Goal: Task Accomplishment & Management: Use online tool/utility

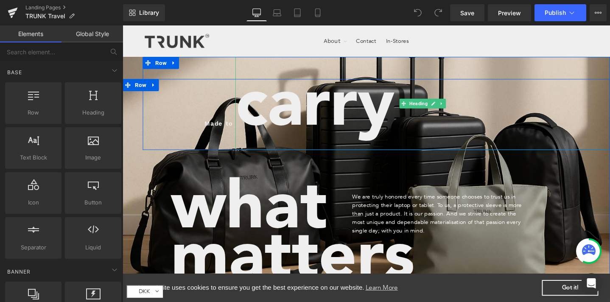
scroll to position [9, 0]
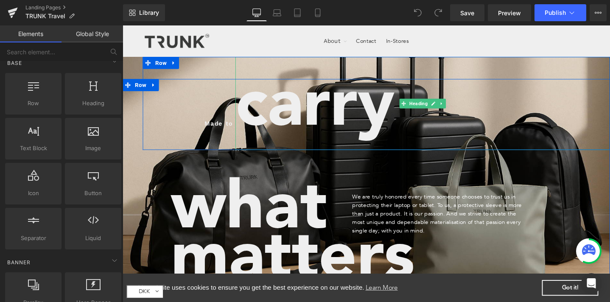
click at [500, 69] on h6 "carry" at bounding box center [439, 108] width 395 height 98
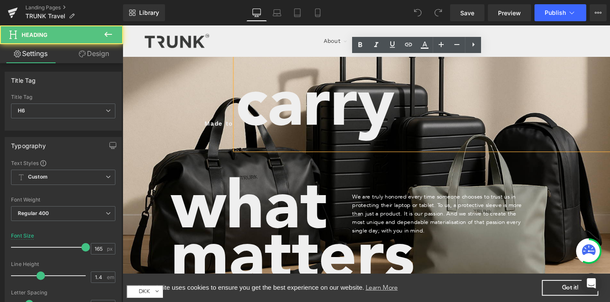
click at [128, 65] on div at bounding box center [380, 158] width 514 height 297
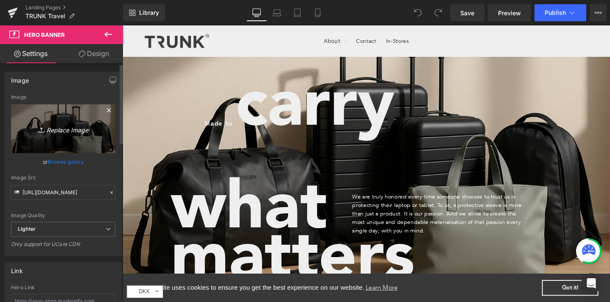
click at [62, 126] on icon "Replace Image" at bounding box center [63, 129] width 68 height 11
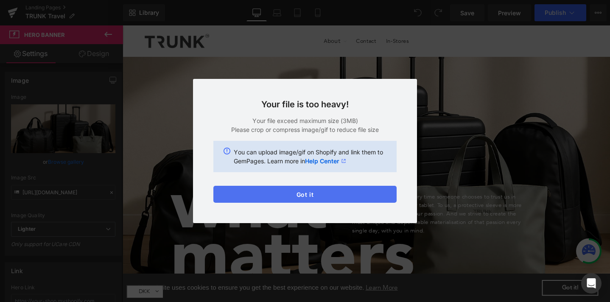
click at [365, 189] on button "Got it" at bounding box center [305, 194] width 183 height 17
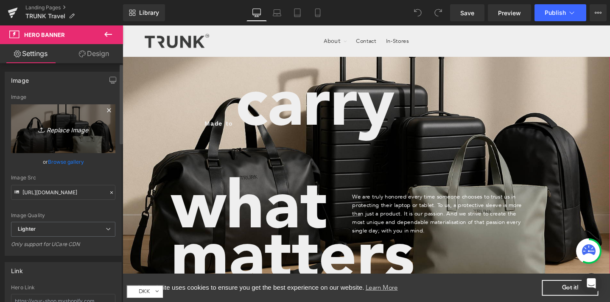
click at [63, 134] on link "Replace Image" at bounding box center [63, 128] width 104 height 49
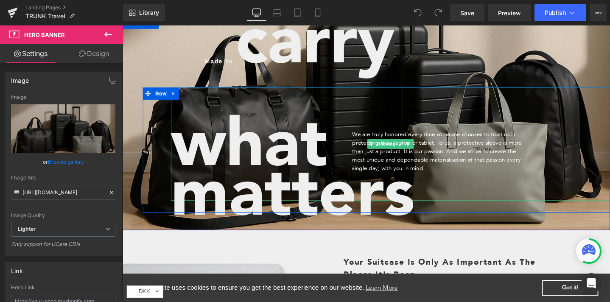
scroll to position [62, 0]
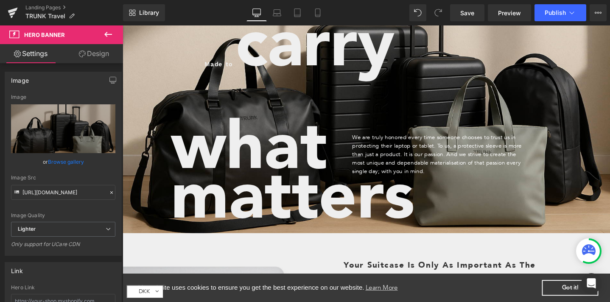
click at [440, 161] on span "Text Block" at bounding box center [453, 157] width 27 height 10
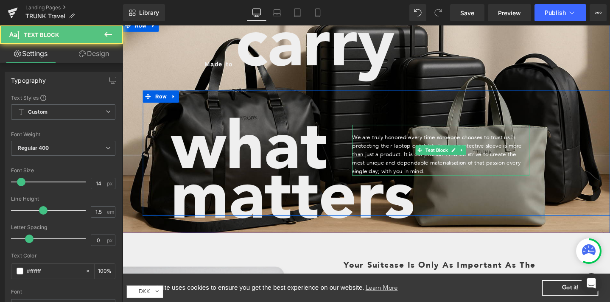
click at [391, 162] on p "We are truly honored every time someone chooses to trust us in protecting their…" at bounding box center [458, 161] width 187 height 45
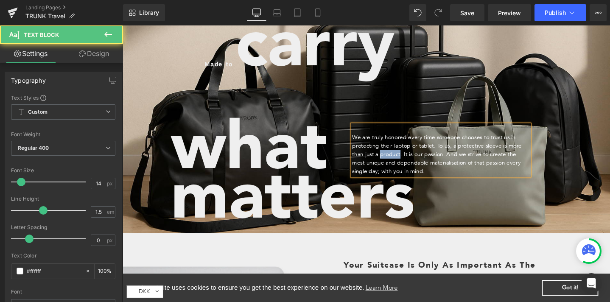
click at [391, 162] on p "We are truly honored every time someone chooses to trust us in protecting their…" at bounding box center [458, 161] width 187 height 45
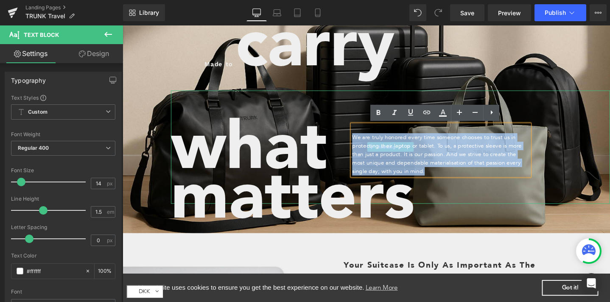
drag, startPoint x: 437, startPoint y: 180, endPoint x: 355, endPoint y: 143, distance: 89.9
click at [355, 143] on div "what Heading matters Heading We are truly honored every time someone chooses to…" at bounding box center [405, 160] width 463 height 132
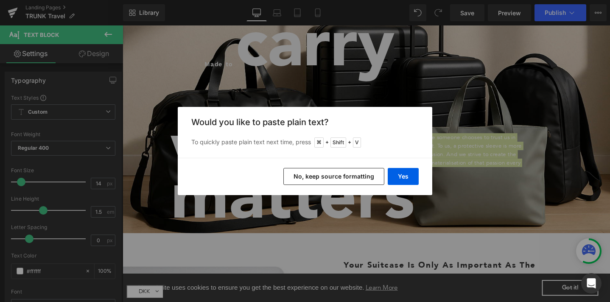
click at [363, 177] on button "No, keep source formatting" at bounding box center [334, 176] width 101 height 17
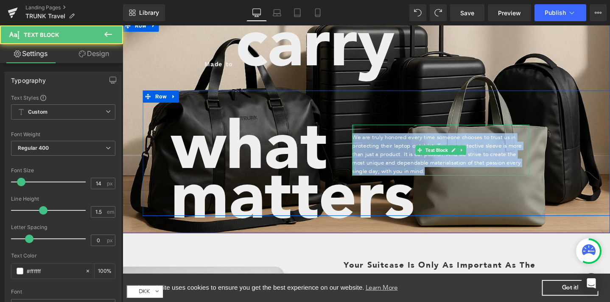
drag, startPoint x: 425, startPoint y: 176, endPoint x: 362, endPoint y: 147, distance: 69.5
click at [365, 147] on div "We are truly honored every time someone chooses to trust us in protecting their…" at bounding box center [458, 156] width 187 height 53
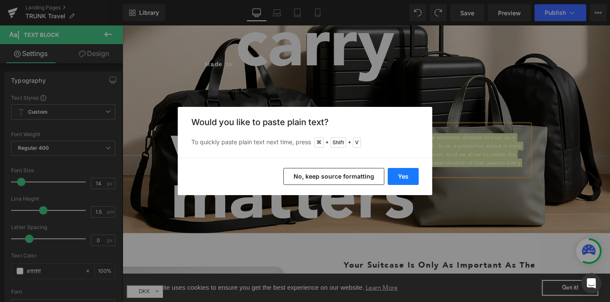
click at [398, 171] on button "Yes" at bounding box center [403, 176] width 31 height 17
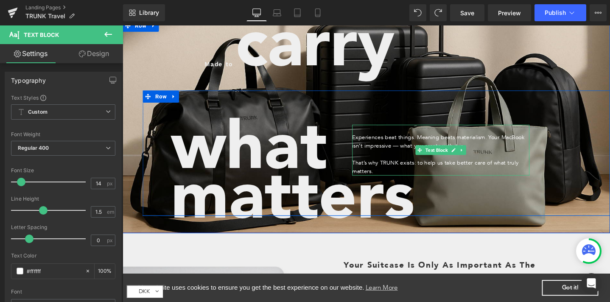
click at [371, 165] on p at bounding box center [458, 161] width 187 height 9
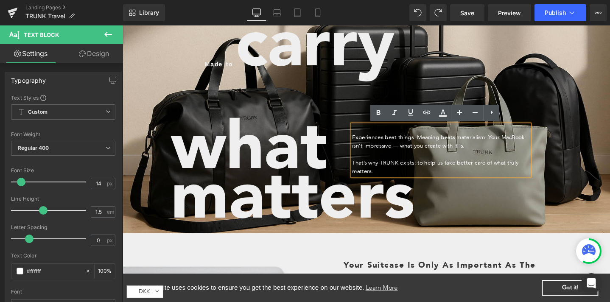
click at [365, 169] on p "That’s why TRUNK exists: to help us take better care of what truly matters." at bounding box center [458, 175] width 187 height 18
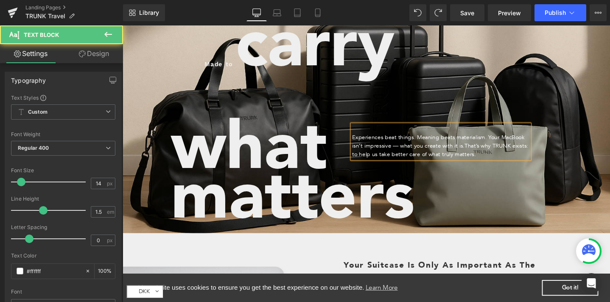
click at [395, 159] on span "That’s why TRUNK exists: to help us take better care of what truly matters." at bounding box center [458, 157] width 186 height 17
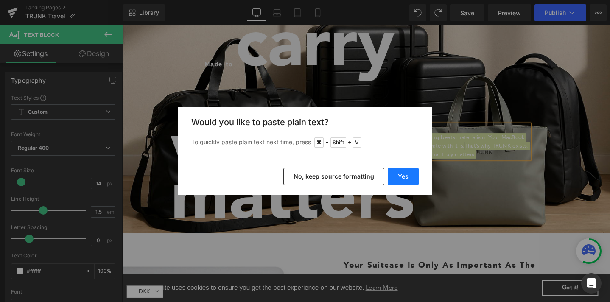
click at [399, 174] on button "Yes" at bounding box center [403, 176] width 31 height 17
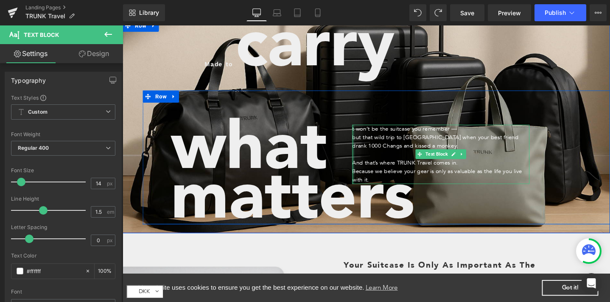
click at [365, 134] on div "t won’t be the suitcase you remember — but that wild trip to [GEOGRAPHIC_DATA] …" at bounding box center [458, 161] width 187 height 62
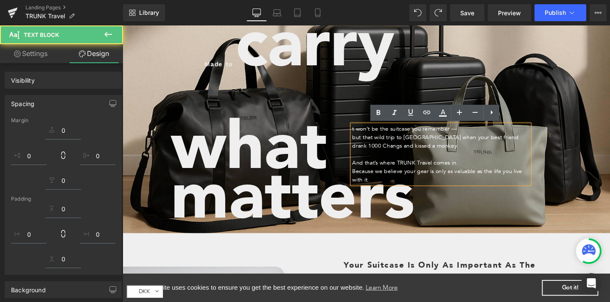
click at [365, 134] on p "t won’t be the suitcase you remember —" at bounding box center [458, 134] width 187 height 9
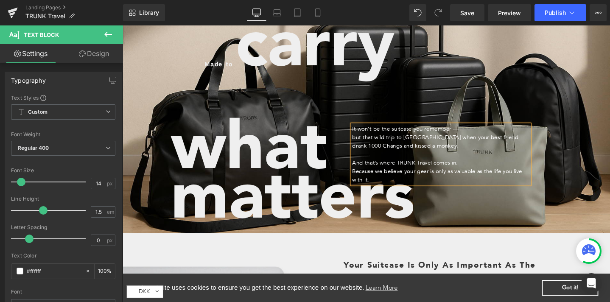
click at [365, 143] on p "but that wild trip to [GEOGRAPHIC_DATA] when your best friend drank 1000 Changs…" at bounding box center [458, 148] width 187 height 18
click at [365, 175] on p "Because we believe your gear is only as valuable as the life you live with it." at bounding box center [458, 184] width 187 height 18
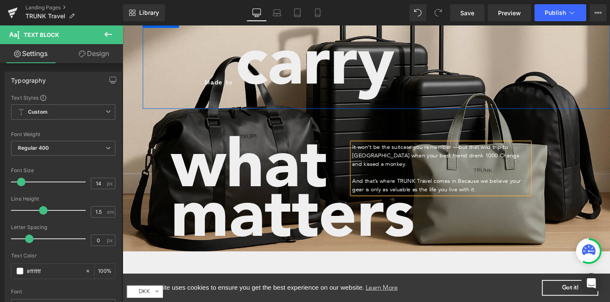
scroll to position [34, 0]
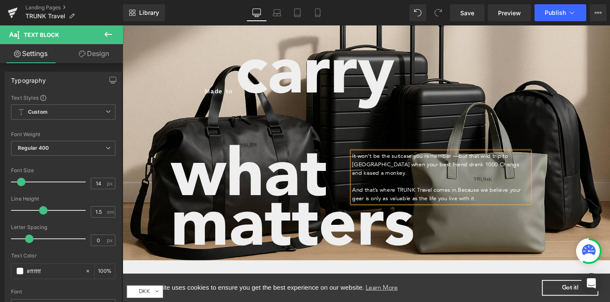
click at [129, 58] on div at bounding box center [380, 124] width 514 height 297
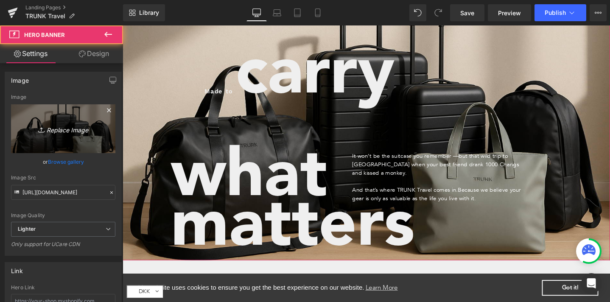
click at [61, 126] on icon "Replace Image" at bounding box center [63, 129] width 68 height 11
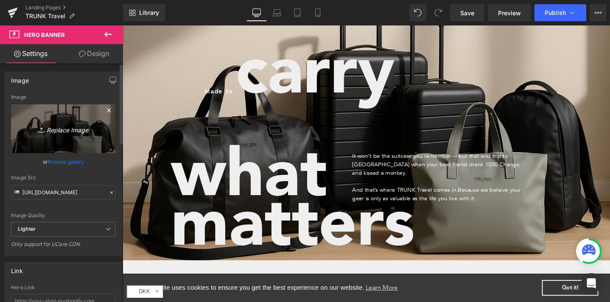
type input "C:\fakepath\trunk_travel_0105.jpg"
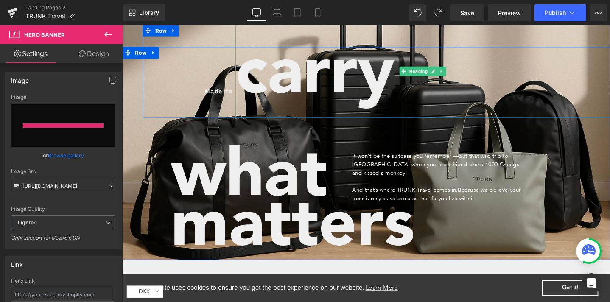
type input "[URL][DOMAIN_NAME]"
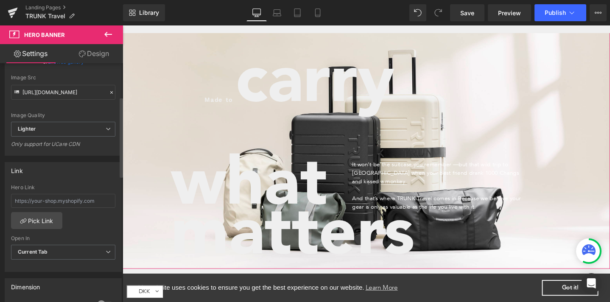
scroll to position [99, 0]
click at [65, 129] on span "Lighter" at bounding box center [63, 130] width 104 height 15
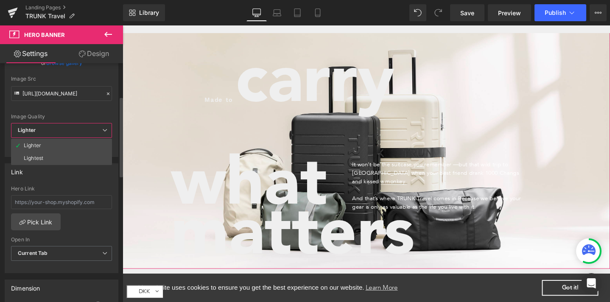
click at [67, 106] on div "Image Quality Lighter Lightest Lighter Lighter Lightest Only support for UCare …" at bounding box center [61, 59] width 101 height 128
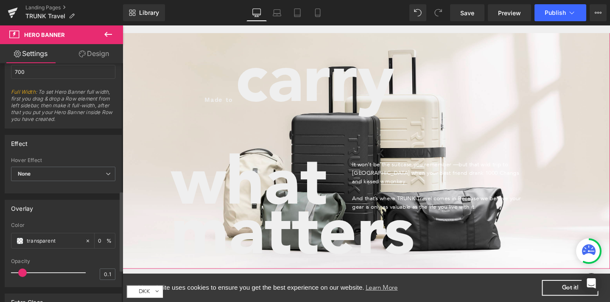
scroll to position [382, 0]
click at [54, 237] on input "transparent" at bounding box center [54, 239] width 54 height 9
click at [24, 239] on div "transparent" at bounding box center [47, 239] width 73 height 15
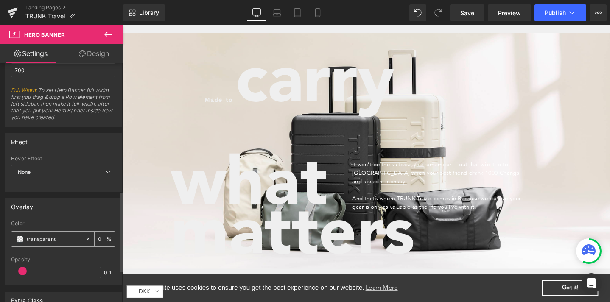
click at [17, 239] on span at bounding box center [20, 239] width 7 height 7
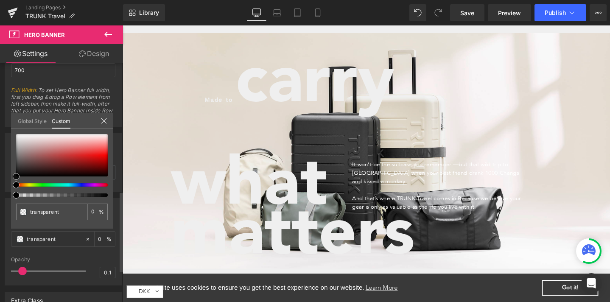
type input "#221f1f"
type input "100"
type input "#221f1f"
type input "100"
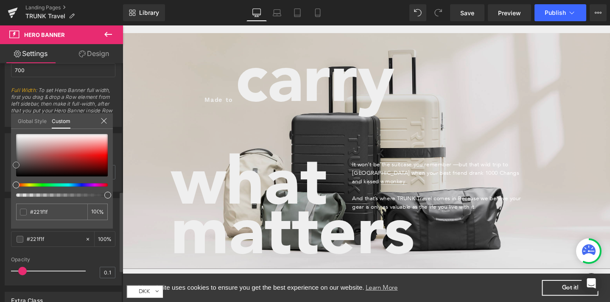
drag, startPoint x: 21, startPoint y: 171, endPoint x: 12, endPoint y: 165, distance: 10.4
click at [16, 165] on div at bounding box center [62, 155] width 92 height 42
type input "#444444"
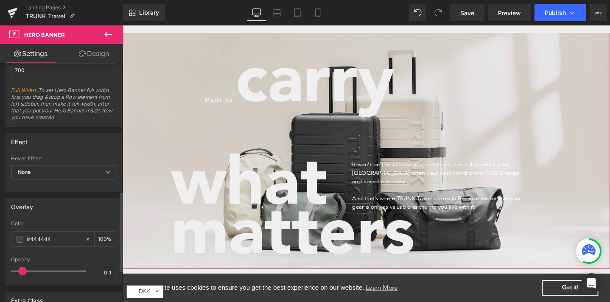
drag, startPoint x: 20, startPoint y: 270, endPoint x: 31, endPoint y: 271, distance: 10.6
drag, startPoint x: 22, startPoint y: 269, endPoint x: 35, endPoint y: 269, distance: 13.2
click at [27, 269] on span at bounding box center [22, 271] width 8 height 8
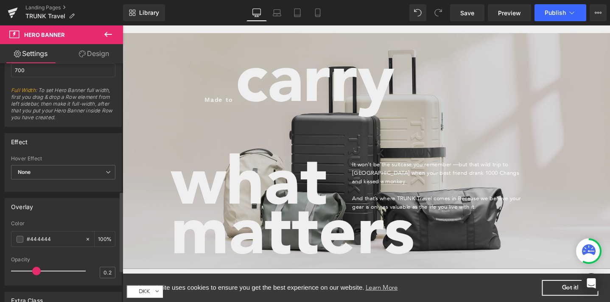
type input "0.3"
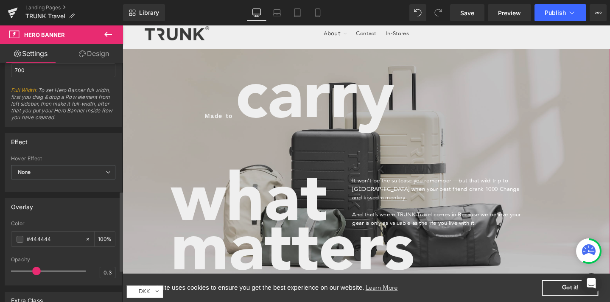
scroll to position [0, 0]
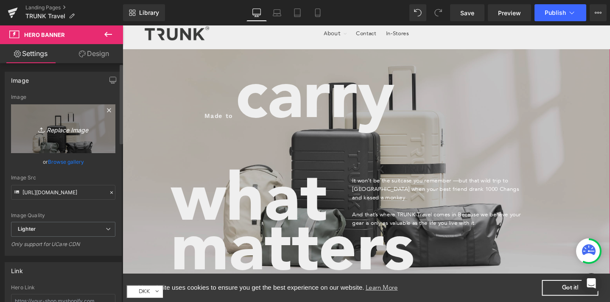
click at [67, 147] on link "Replace Image" at bounding box center [63, 128] width 104 height 49
click at [66, 129] on icon "Replace Image" at bounding box center [63, 129] width 68 height 11
type input "C:\fakepath\trunk_travel_0105.png"
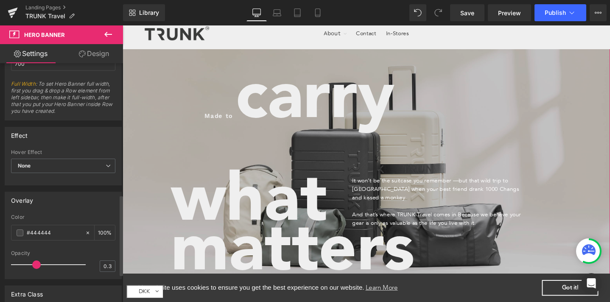
scroll to position [422, 0]
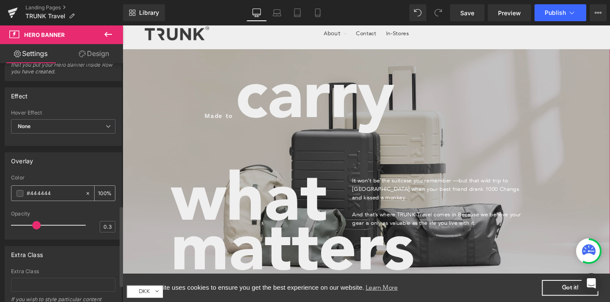
click at [85, 193] on icon at bounding box center [88, 194] width 6 height 6
type input "none"
type input "0"
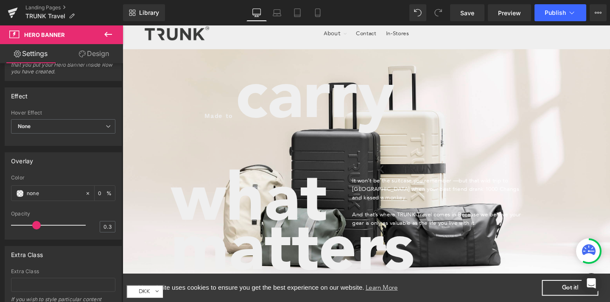
scroll to position [0, 0]
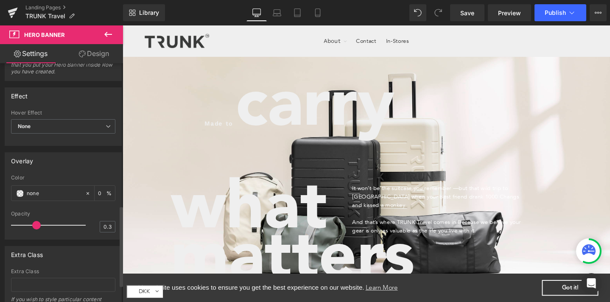
type input "[URL][DOMAIN_NAME]"
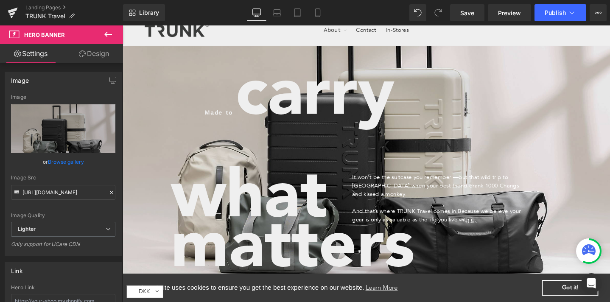
scroll to position [12, 0]
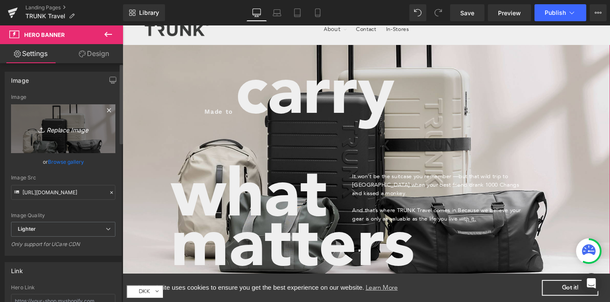
click at [53, 128] on icon "Replace Image" at bounding box center [63, 129] width 68 height 11
type input "C:\fakepath\trunk_travel_01053.png"
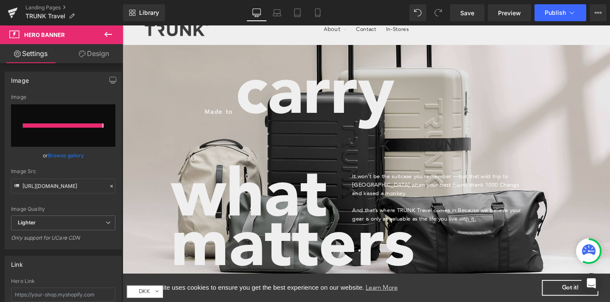
type input "[URL][DOMAIN_NAME]"
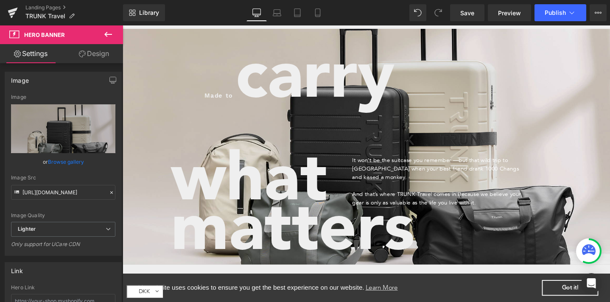
scroll to position [26, 0]
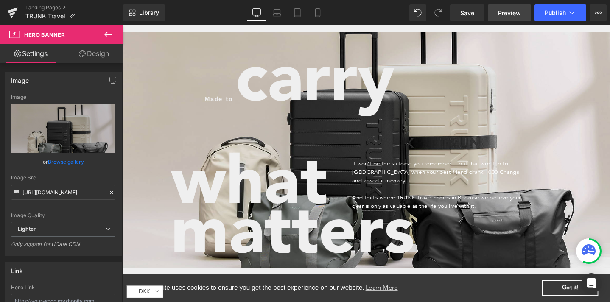
click at [514, 12] on span "Preview" at bounding box center [509, 12] width 23 height 9
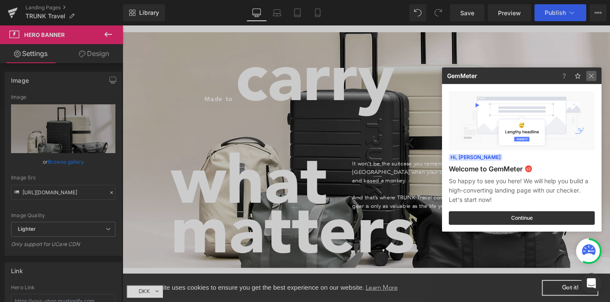
click at [591, 78] on img at bounding box center [592, 76] width 10 height 10
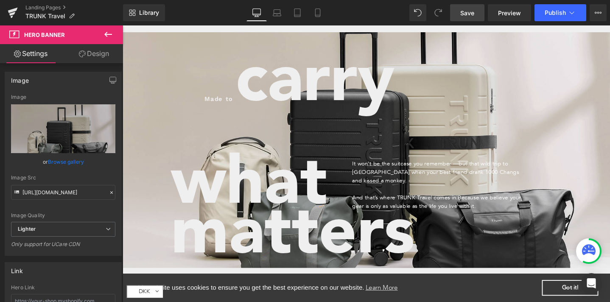
click at [470, 10] on span "Save" at bounding box center [468, 12] width 14 height 9
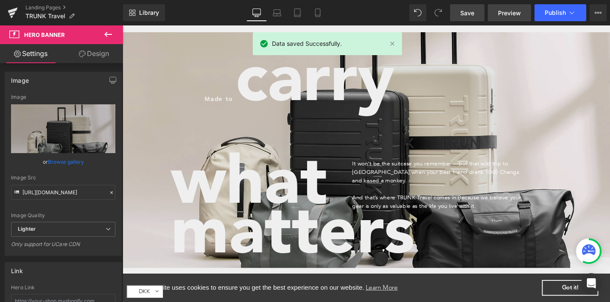
click at [517, 13] on span "Preview" at bounding box center [509, 12] width 23 height 9
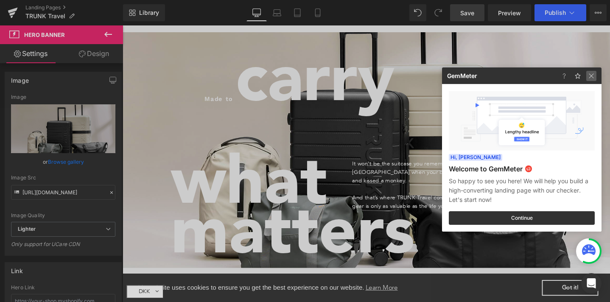
drag, startPoint x: 591, startPoint y: 76, endPoint x: 493, endPoint y: 53, distance: 100.7
click at [591, 76] on img at bounding box center [592, 76] width 10 height 10
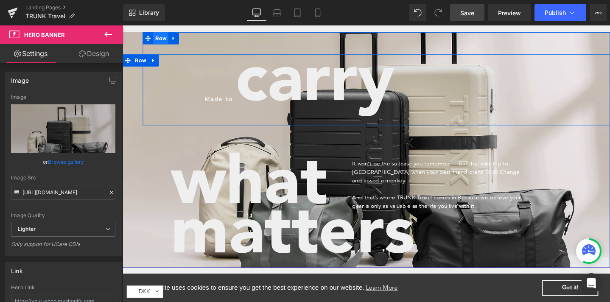
click at [157, 38] on span "Row" at bounding box center [163, 39] width 16 height 13
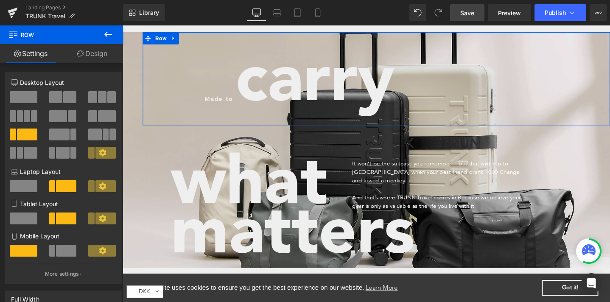
click at [89, 57] on link "Design" at bounding box center [93, 53] width 62 height 19
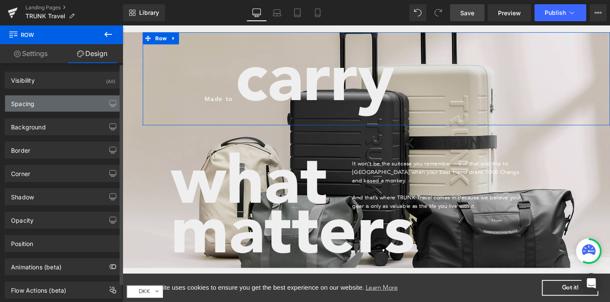
click at [68, 96] on div "Spacing" at bounding box center [63, 104] width 116 height 16
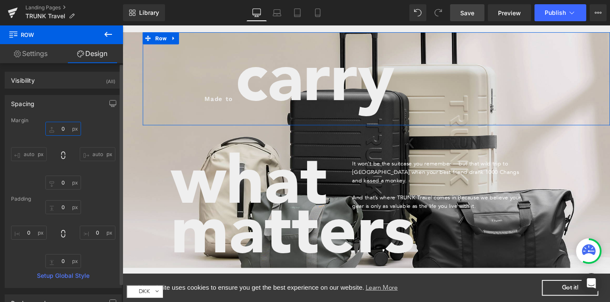
click at [57, 129] on input "0" at bounding box center [63, 129] width 36 height 14
type input "-2+0"
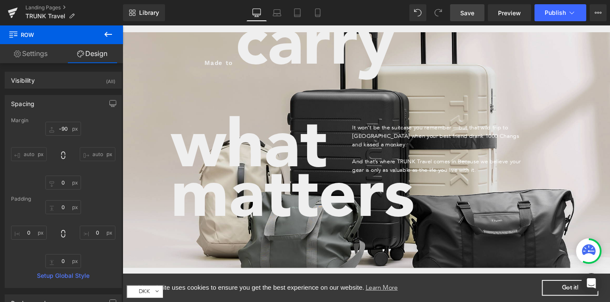
click at [470, 16] on span "Save" at bounding box center [468, 12] width 14 height 9
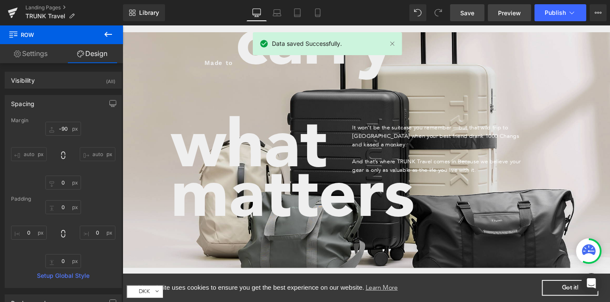
click at [520, 15] on span "Preview" at bounding box center [509, 12] width 23 height 9
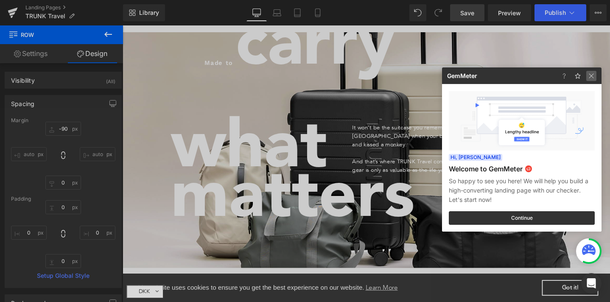
click at [593, 77] on img at bounding box center [592, 76] width 10 height 10
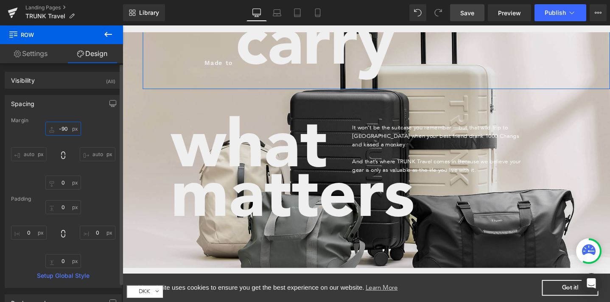
click at [61, 127] on input "-90" at bounding box center [63, 129] width 36 height 14
click at [62, 127] on input "-90" at bounding box center [63, 129] width 36 height 14
type input "0"
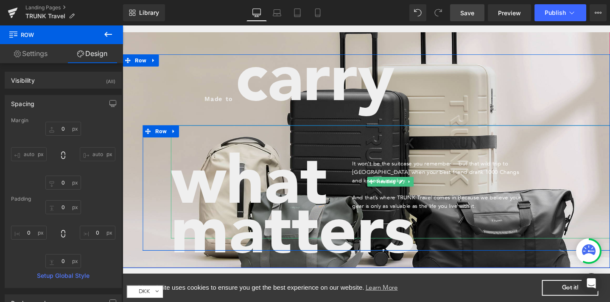
click at [332, 179] on h6 "what" at bounding box center [405, 190] width 463 height 119
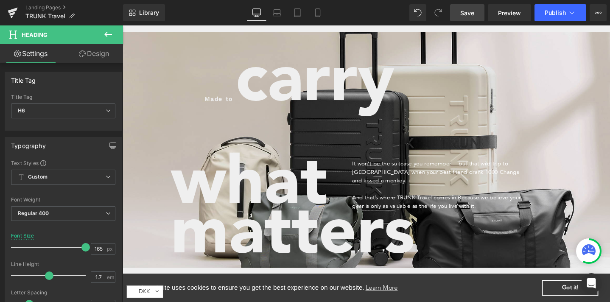
click at [101, 61] on link "Design" at bounding box center [94, 53] width 62 height 19
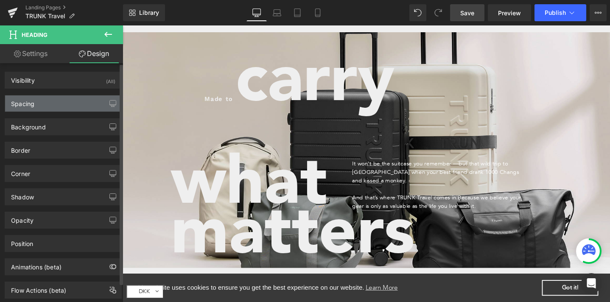
type input "0"
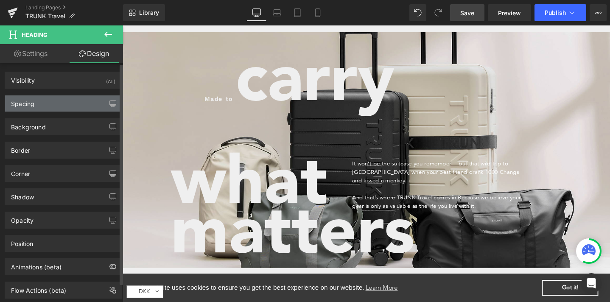
type input "0"
click at [68, 98] on div "Spacing" at bounding box center [63, 104] width 116 height 16
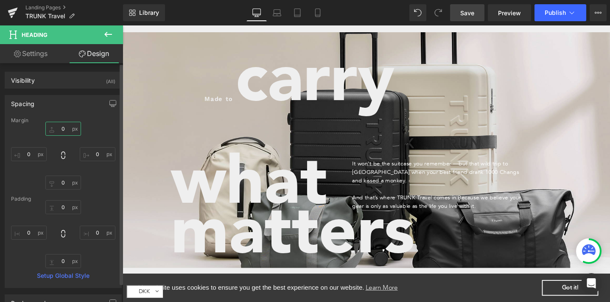
click at [56, 125] on input "0" at bounding box center [63, 129] width 36 height 14
type input "-90"
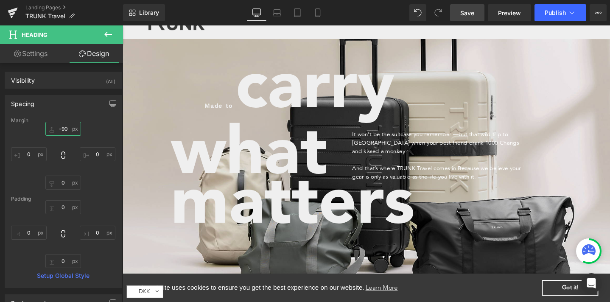
scroll to position [15, 0]
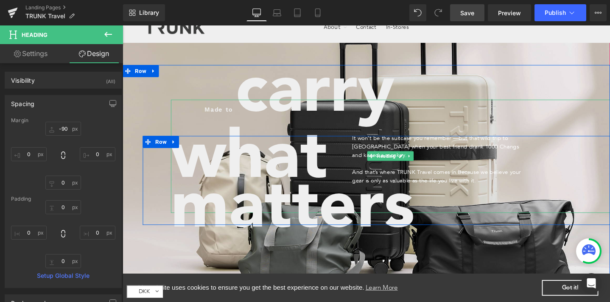
click at [210, 113] on h6 "what" at bounding box center [405, 163] width 463 height 119
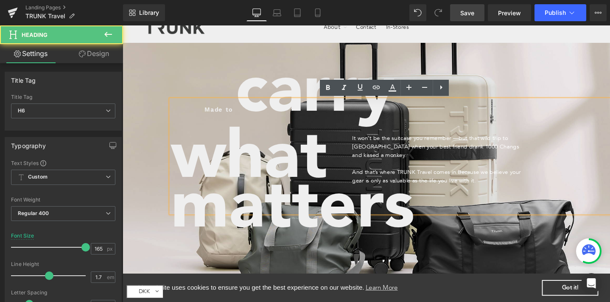
click at [208, 110] on h6 "what" at bounding box center [405, 163] width 463 height 119
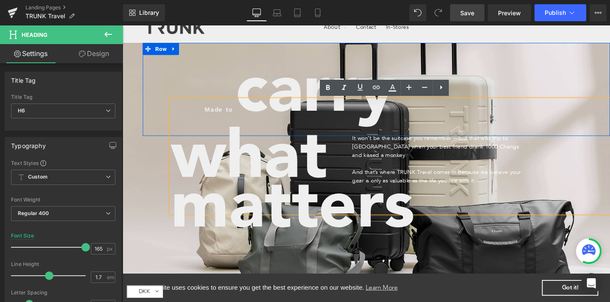
click at [180, 68] on div "Made to Heading" at bounding box center [205, 82] width 123 height 76
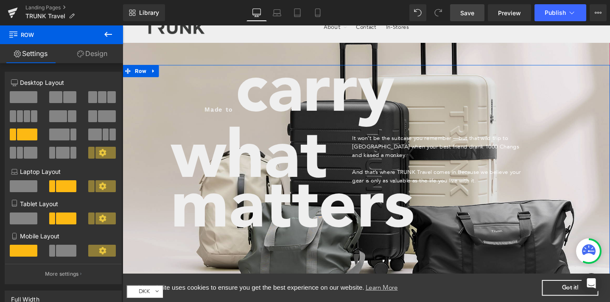
click at [132, 57] on div at bounding box center [380, 143] width 514 height 297
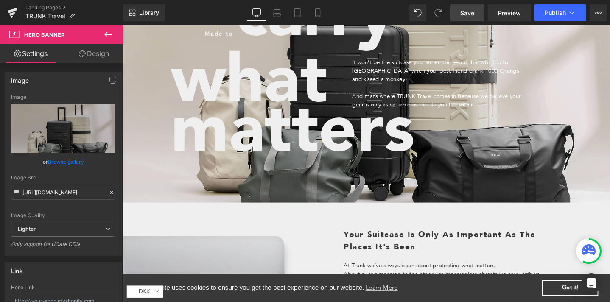
scroll to position [96, 0]
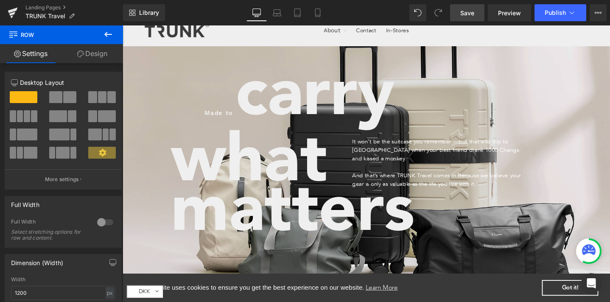
scroll to position [12, 0]
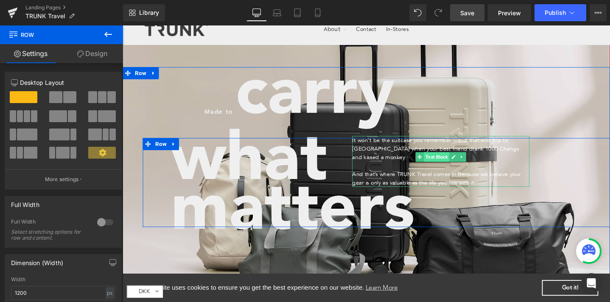
click at [445, 162] on span "Text Block" at bounding box center [453, 164] width 27 height 10
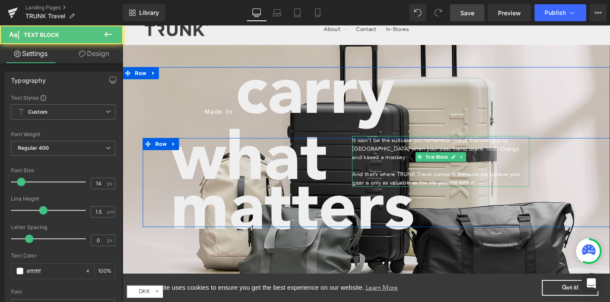
click at [519, 148] on span "but that wild trip to [GEOGRAPHIC_DATA] when your best friend drank 1000 Changs…" at bounding box center [453, 156] width 176 height 26
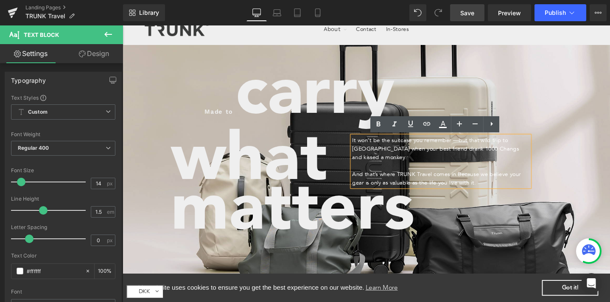
click at [517, 146] on span "but that wild trip to [GEOGRAPHIC_DATA] when your best friend drank 1000 Changs…" at bounding box center [453, 156] width 176 height 26
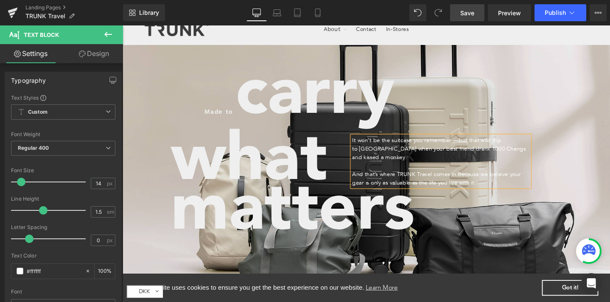
click at [516, 155] on span "to [GEOGRAPHIC_DATA] when your best friend drank 1000 Changs and kissed a monke…" at bounding box center [456, 160] width 183 height 17
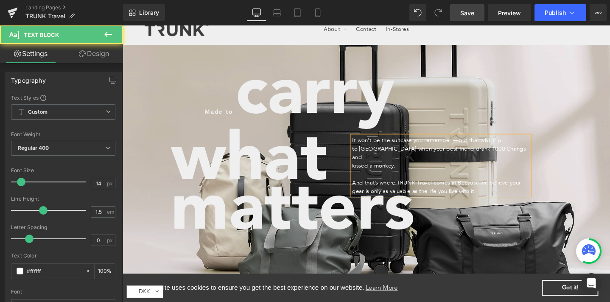
click at [505, 187] on span "Because we believe your gear is only as valuable as the life you live with it." at bounding box center [454, 195] width 178 height 17
click at [509, 196] on span "believe your gear is only as valuable as the life you live with it." at bounding box center [447, 200] width 165 height 8
click at [365, 196] on span "believe your gear is only as valuable as the life you live" at bounding box center [438, 200] width 146 height 8
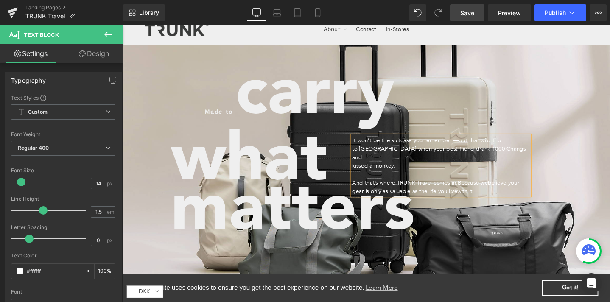
click at [526, 187] on span "believe your gear is only as valuable as the life you live" at bounding box center [453, 195] width 176 height 17
click at [576, 118] on h6 "what" at bounding box center [405, 165] width 463 height 119
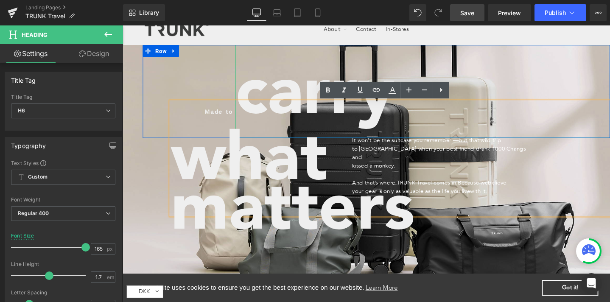
click at [593, 51] on h6 "carry" at bounding box center [439, 95] width 395 height 98
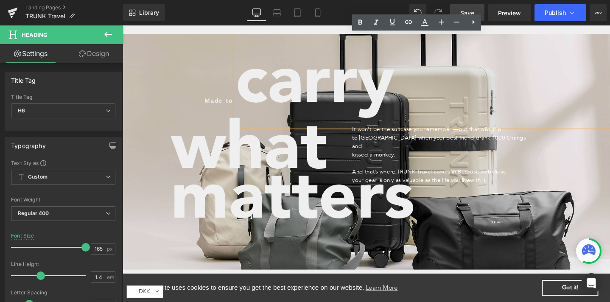
scroll to position [22, 0]
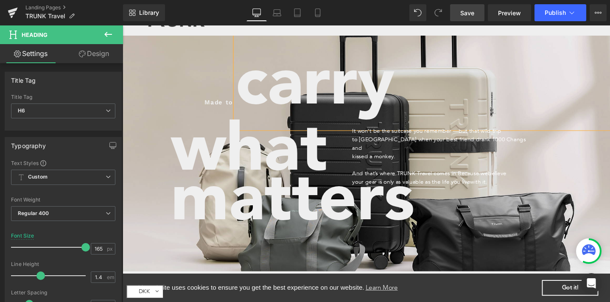
click at [472, 7] on link "Save" at bounding box center [467, 12] width 34 height 17
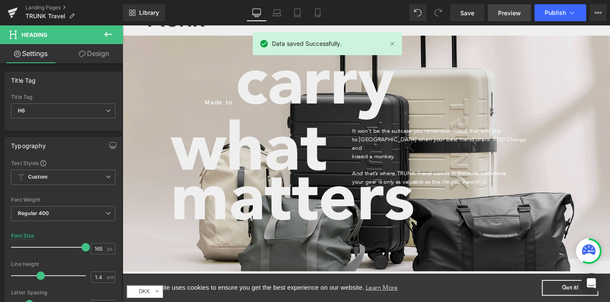
click at [503, 14] on span "Preview" at bounding box center [509, 12] width 23 height 9
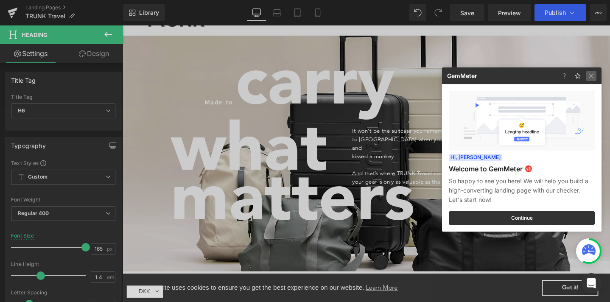
click at [593, 74] on img at bounding box center [592, 76] width 10 height 10
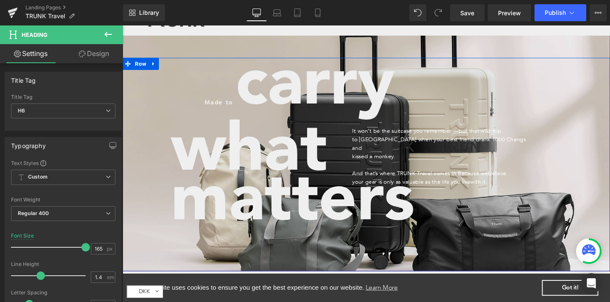
click at [134, 43] on div at bounding box center [380, 135] width 514 height 297
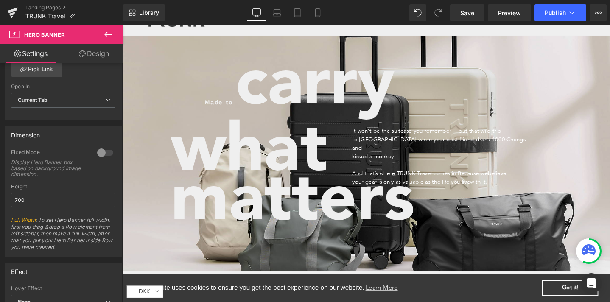
scroll to position [276, 0]
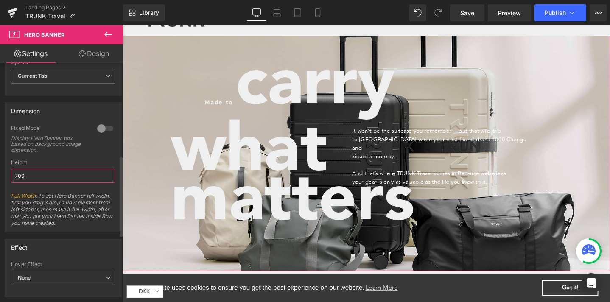
drag, startPoint x: 17, startPoint y: 174, endPoint x: 6, endPoint y: 174, distance: 10.2
click at [6, 174] on div "0 Fixed Mode Display Hero Banner box based on background image dimension. Top M…" at bounding box center [63, 178] width 116 height 107
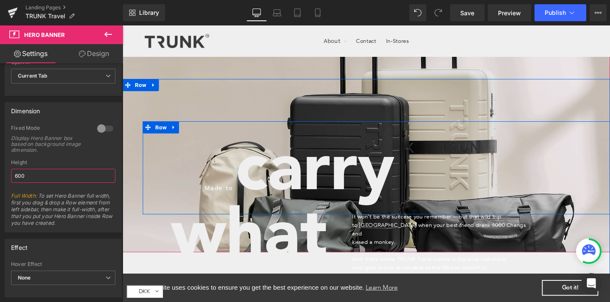
scroll to position [2, 0]
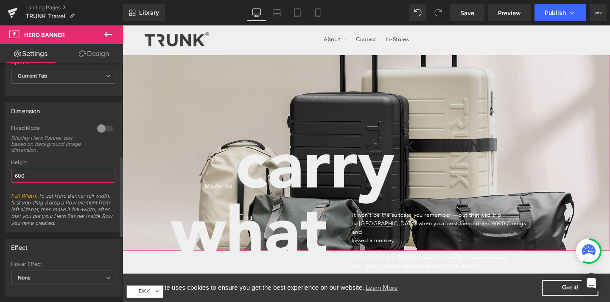
type input "600"
click at [84, 201] on span "Full Width : To set Hero Banner full width, first you drag & drop a Row element…" at bounding box center [63, 212] width 104 height 39
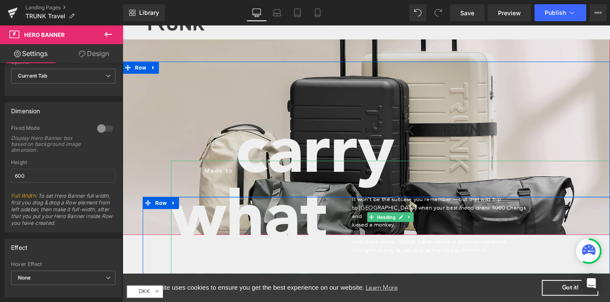
scroll to position [20, 0]
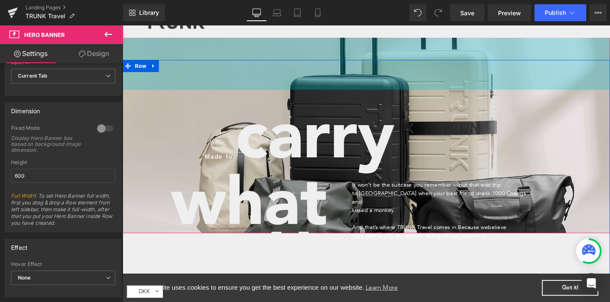
drag, startPoint x: 228, startPoint y: 43, endPoint x: 233, endPoint y: 14, distance: 29.7
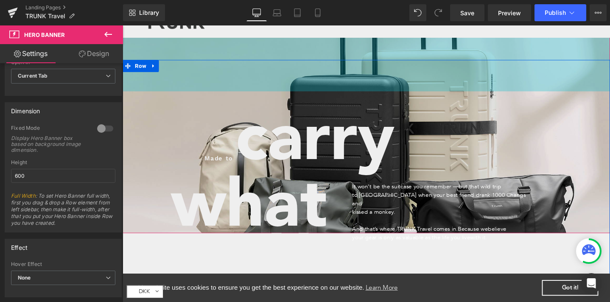
click at [233, 32] on div at bounding box center [204, 22] width 117 height 33
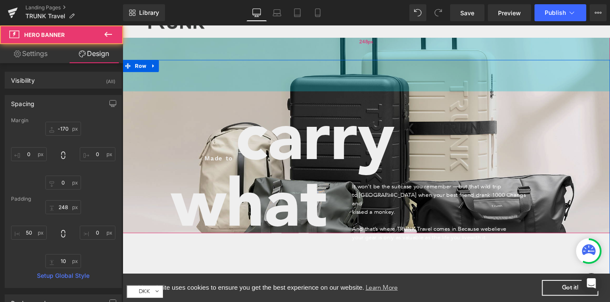
click at [237, 81] on div "248px" at bounding box center [380, 42] width 514 height 105
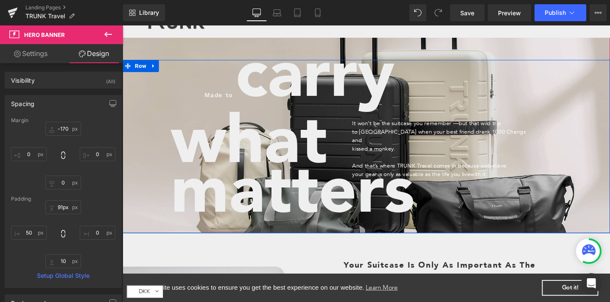
drag, startPoint x: 237, startPoint y: 92, endPoint x: 236, endPoint y: 17, distance: 75.1
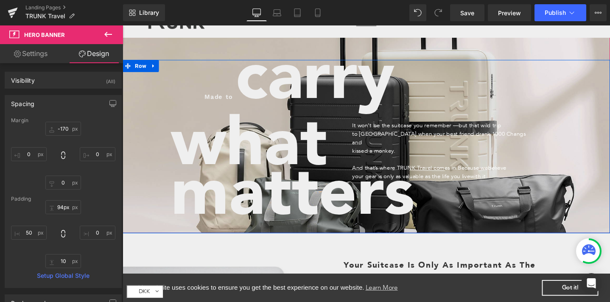
type input "92px"
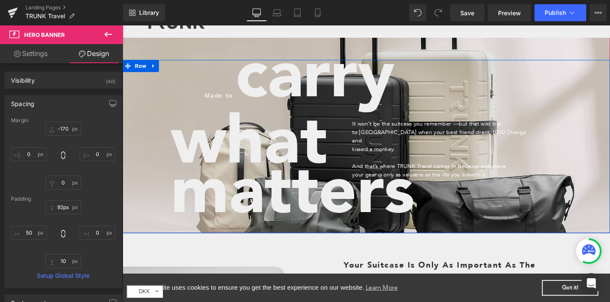
click at [375, 25] on div "Library Desktop Desktop Laptop Tablet Mobile Save Preview Publish Scheduled Vie…" at bounding box center [366, 12] width 487 height 25
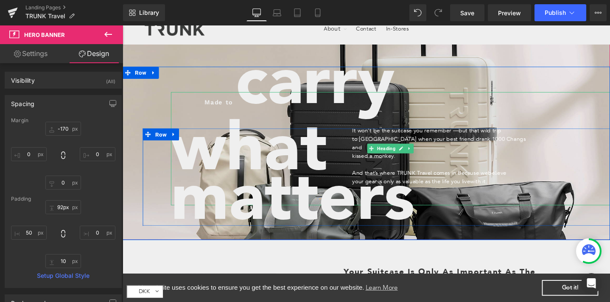
scroll to position [12, 0]
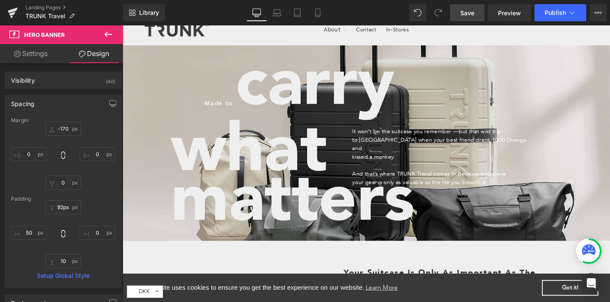
click at [466, 11] on span "Save" at bounding box center [468, 12] width 14 height 9
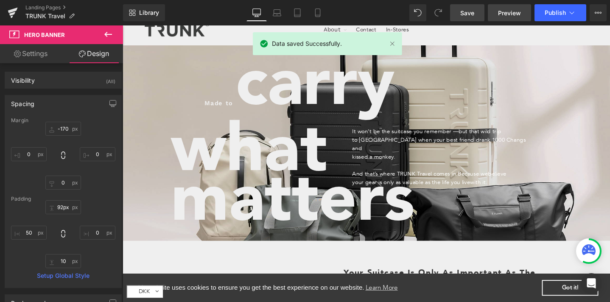
click at [509, 14] on span "Preview" at bounding box center [509, 12] width 23 height 9
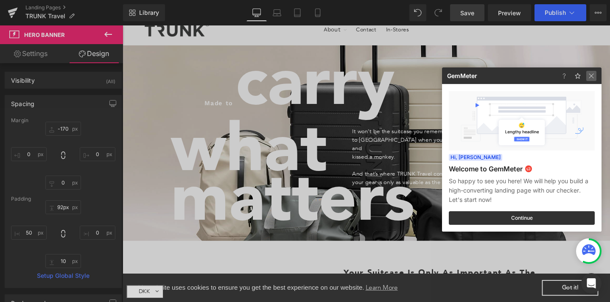
click at [592, 74] on img at bounding box center [592, 76] width 10 height 10
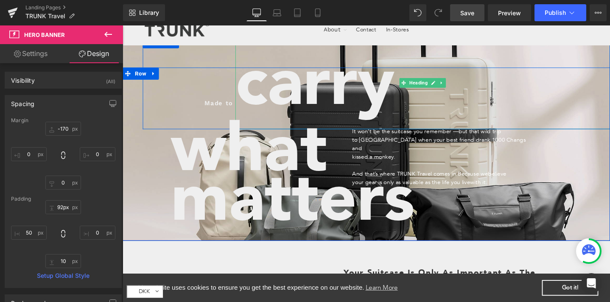
click at [570, 50] on h6 "carry" at bounding box center [439, 86] width 395 height 98
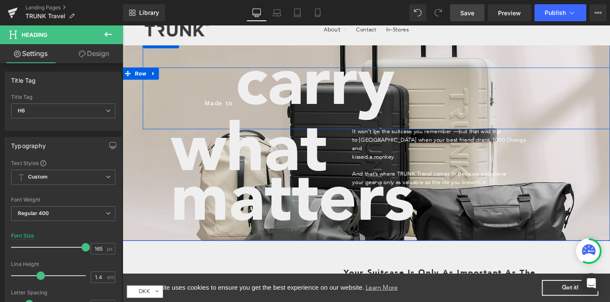
click at [138, 55] on div at bounding box center [380, 125] width 514 height 255
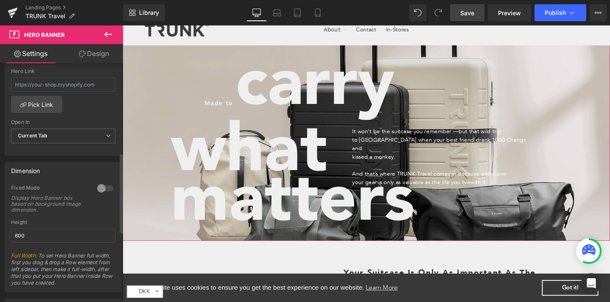
scroll to position [0, 0]
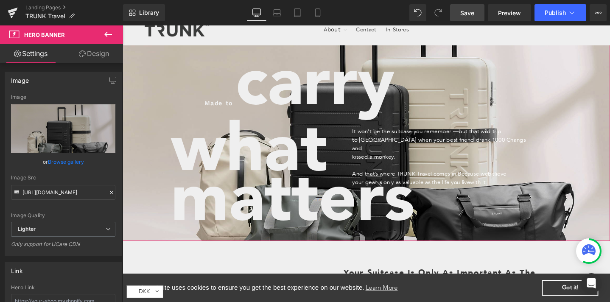
click at [94, 50] on link "Design" at bounding box center [94, 53] width 62 height 19
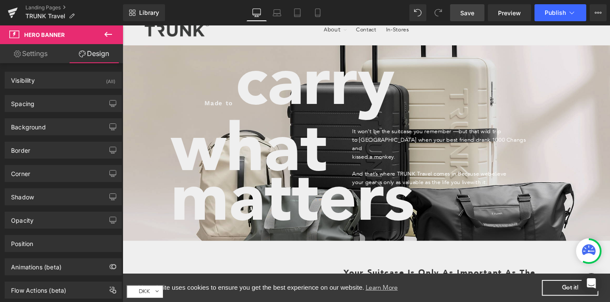
click at [132, 53] on div at bounding box center [380, 125] width 514 height 255
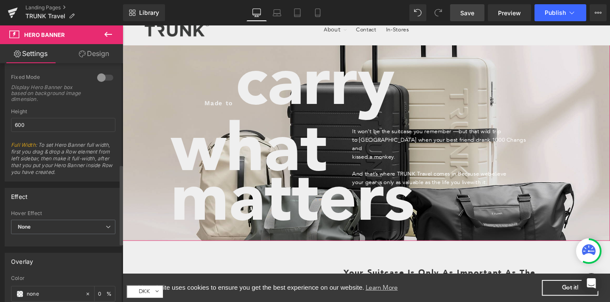
scroll to position [292, 0]
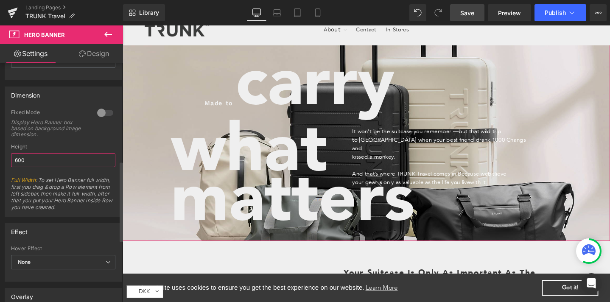
click at [22, 159] on input "600" at bounding box center [63, 160] width 104 height 14
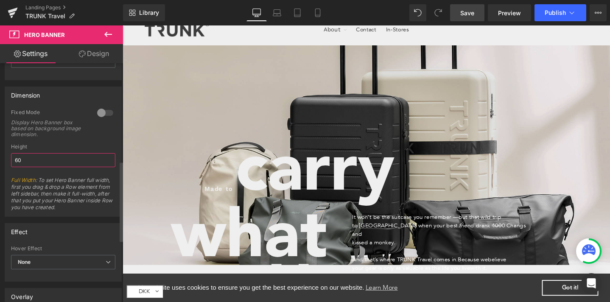
type input "650"
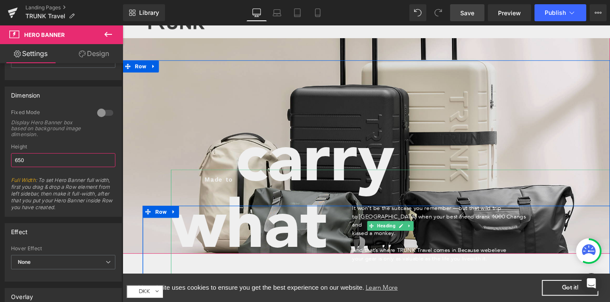
scroll to position [22, 0]
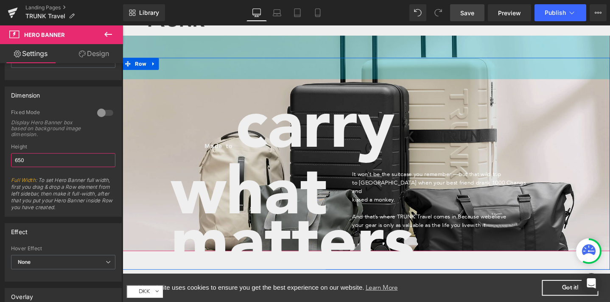
drag, startPoint x: 283, startPoint y: 58, endPoint x: 285, endPoint y: 12, distance: 45.9
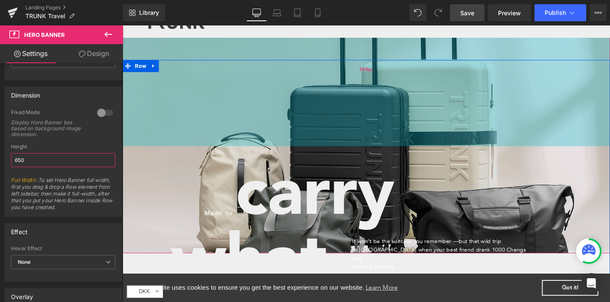
scroll to position [0, 0]
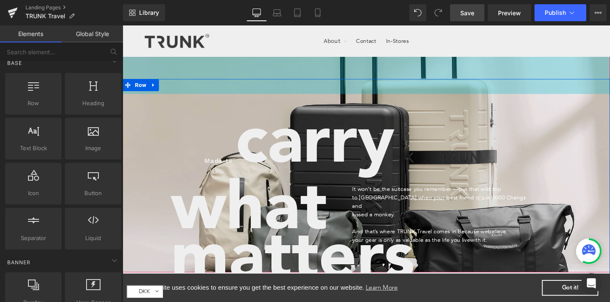
click at [289, 38] on ul "About .cls-1{fill:#231f20} About us Our Brands Our Origin What Matters Design C…" at bounding box center [379, 41] width 233 height 11
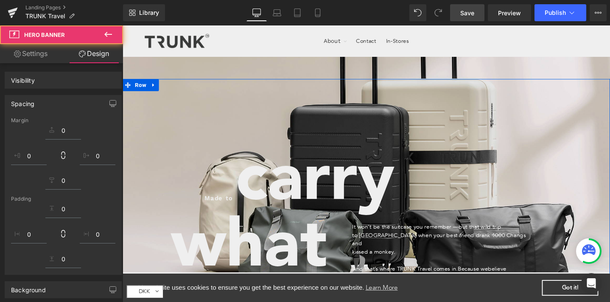
click at [294, 127] on div "Made to Heading carry Heading Row what Heading matters Heading It won’t be the …" at bounding box center [380, 148] width 514 height 276
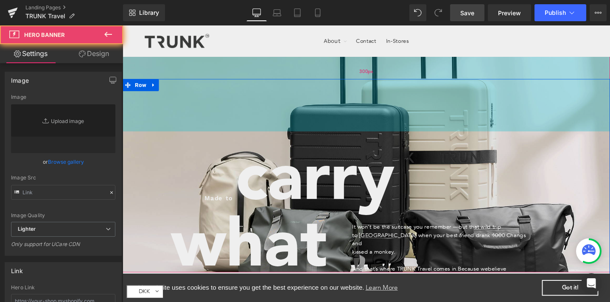
type input "[URL][DOMAIN_NAME]"
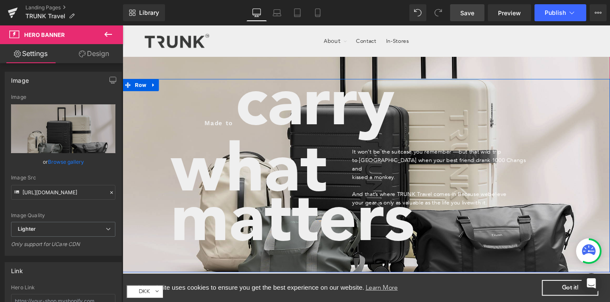
drag, startPoint x: 289, startPoint y: 134, endPoint x: 288, endPoint y: 55, distance: 78.5
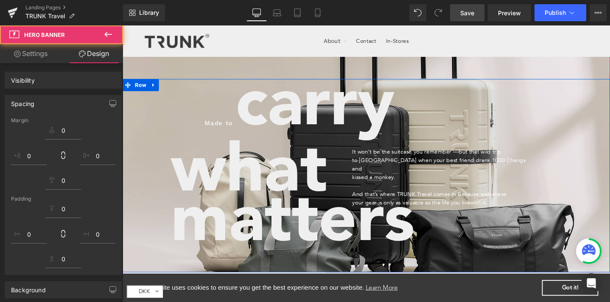
click at [288, 55] on nav "About .cls-1{fill:#231f20} About us Our Brands Our Origin What Matters Design C…" at bounding box center [379, 41] width 233 height 33
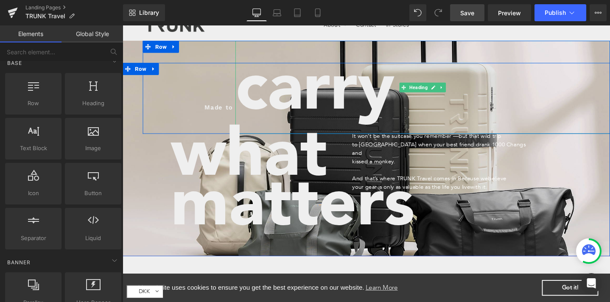
scroll to position [15, 0]
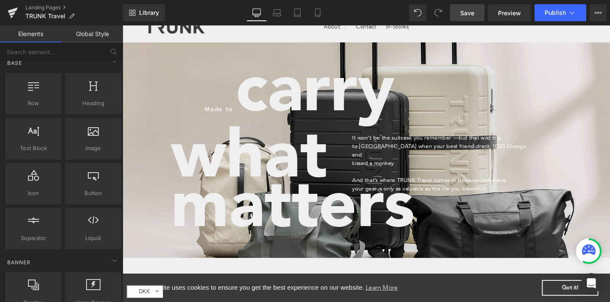
click at [478, 14] on link "Save" at bounding box center [467, 12] width 34 height 17
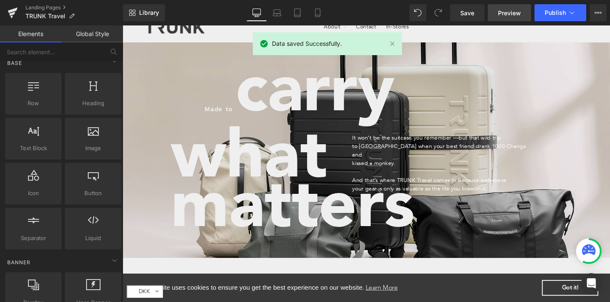
click at [510, 15] on span "Preview" at bounding box center [509, 12] width 23 height 9
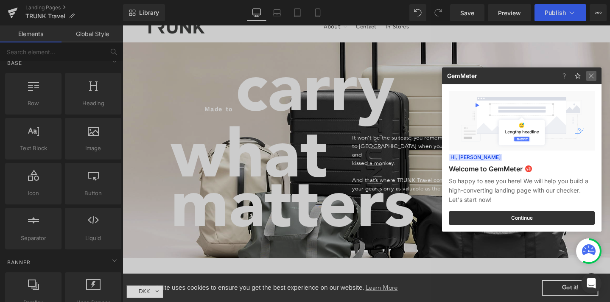
click at [592, 77] on img at bounding box center [592, 76] width 10 height 10
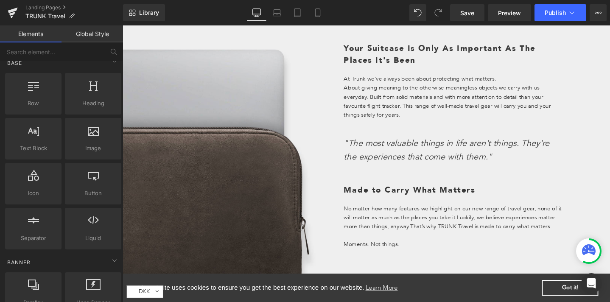
scroll to position [272, 0]
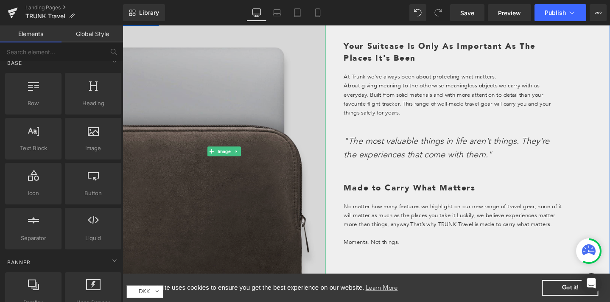
click at [267, 128] on img at bounding box center [230, 159] width 214 height 290
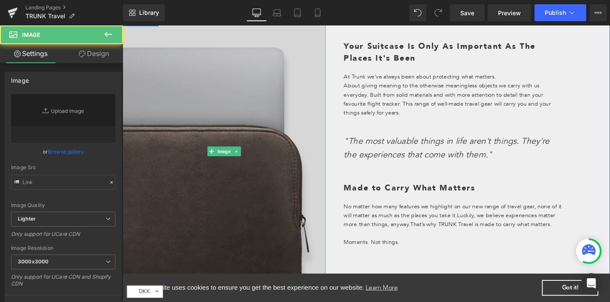
type input "[URL][DOMAIN_NAME]"
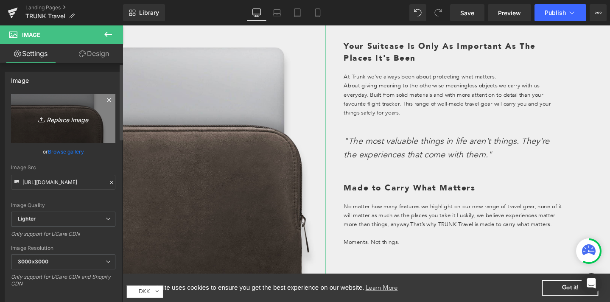
click at [71, 119] on icon "Replace Image" at bounding box center [63, 118] width 68 height 11
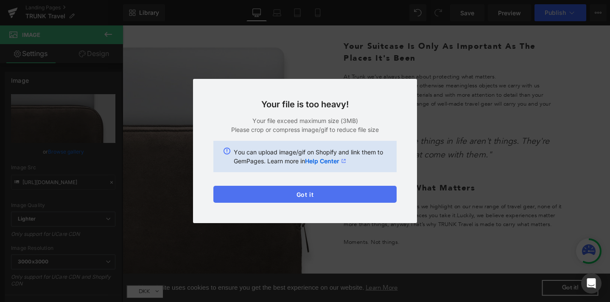
click at [330, 197] on button "Got it" at bounding box center [305, 194] width 183 height 17
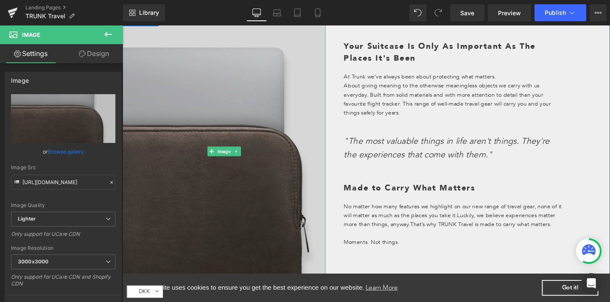
click at [252, 79] on img at bounding box center [230, 159] width 214 height 290
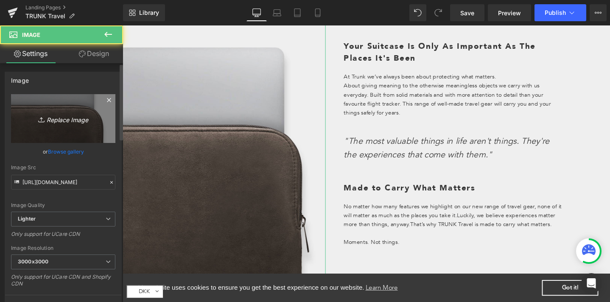
click at [59, 112] on link "Replace Image" at bounding box center [63, 118] width 104 height 49
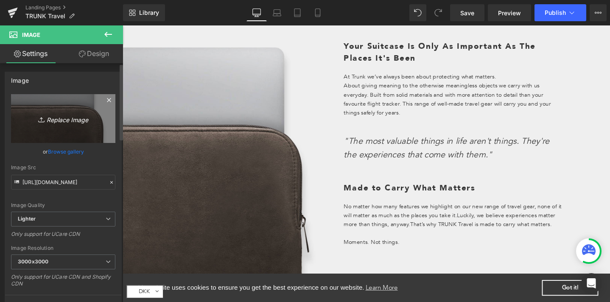
type input "C:\fakepath\Design uden navn (2).png"
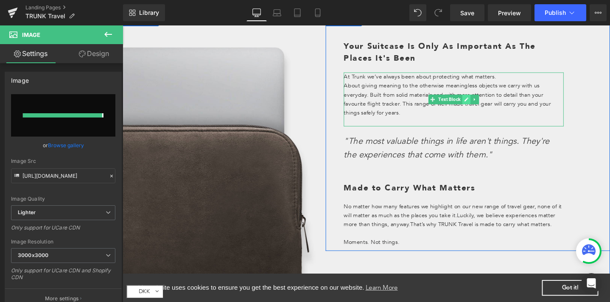
type input "[URL][DOMAIN_NAME]"
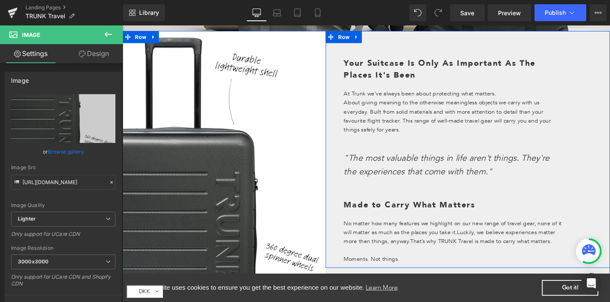
scroll to position [256, 0]
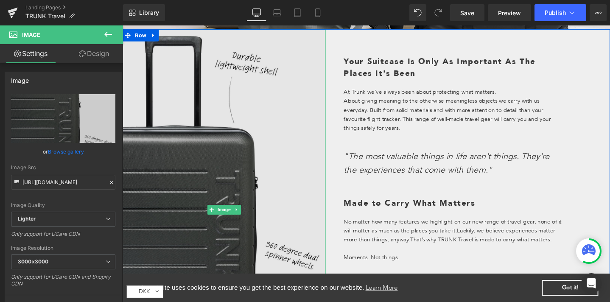
click at [287, 107] on img at bounding box center [230, 220] width 214 height 380
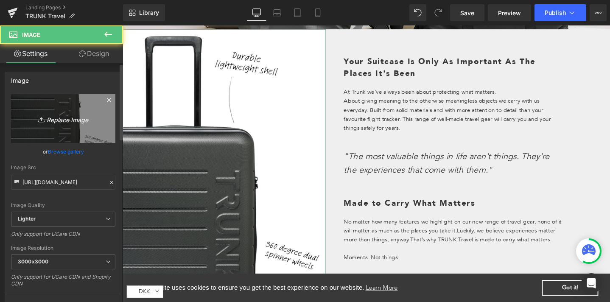
click at [66, 119] on icon "Replace Image" at bounding box center [63, 118] width 68 height 11
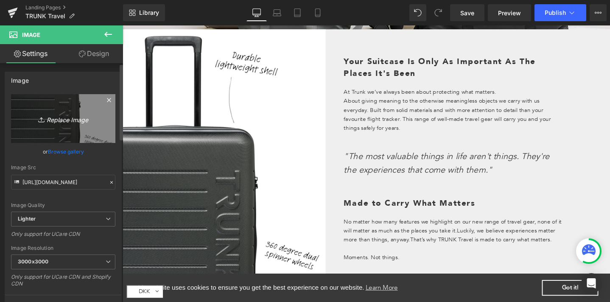
type input "C:\fakepath\Design uden navn (3).png"
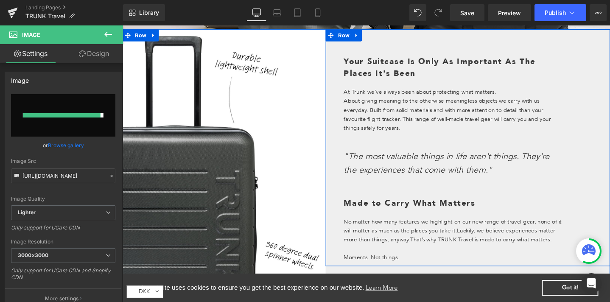
type input "[URL][DOMAIN_NAME]"
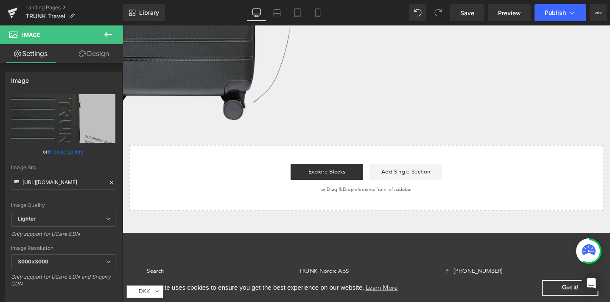
scroll to position [547, 0]
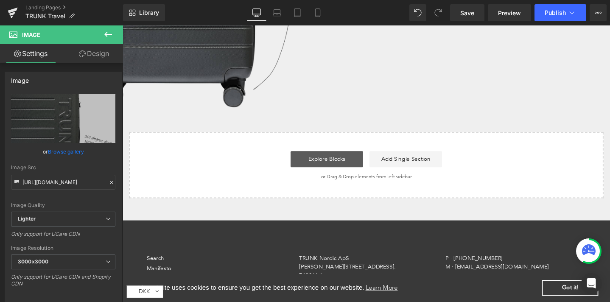
click at [323, 169] on link "Explore Blocks" at bounding box center [338, 166] width 76 height 17
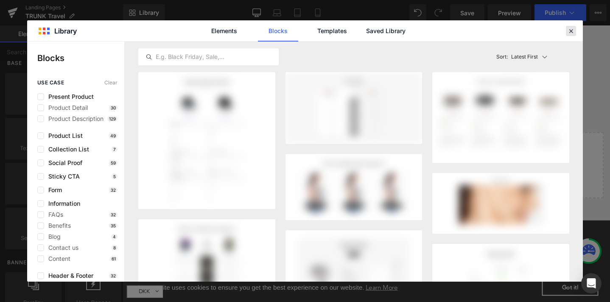
click at [570, 31] on icon at bounding box center [572, 31] width 8 height 8
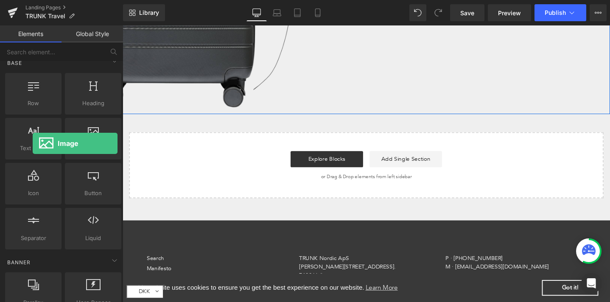
drag, startPoint x: 87, startPoint y: 138, endPoint x: 32, endPoint y: 117, distance: 58.6
click at [32, 117] on div "Row rows, columns, layouts, div Heading headings, titles, h1,h2,h3,h4,h5,h6 Tex…" at bounding box center [63, 161] width 120 height 180
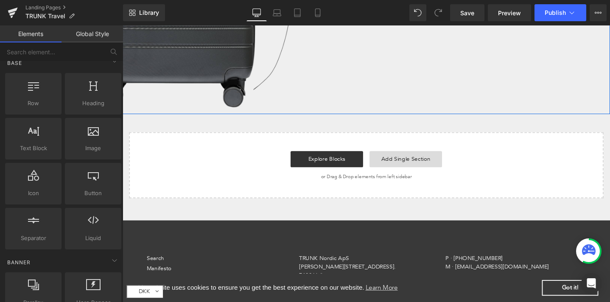
click at [408, 166] on link "Add Single Section" at bounding box center [421, 166] width 76 height 17
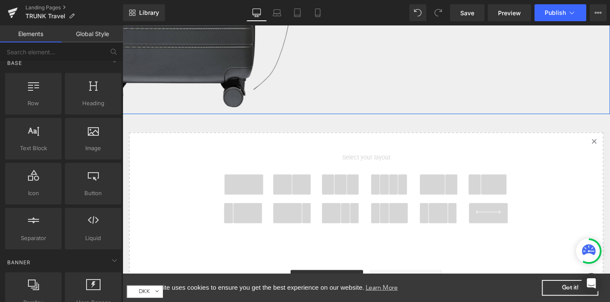
click at [239, 188] on span at bounding box center [250, 193] width 41 height 21
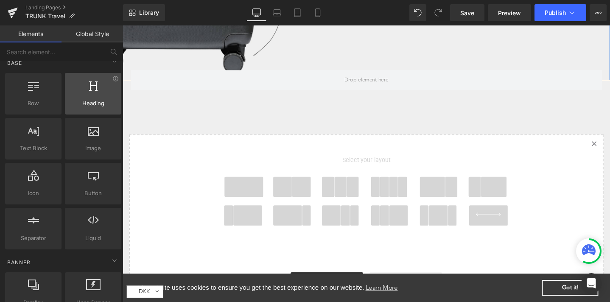
scroll to position [583, 0]
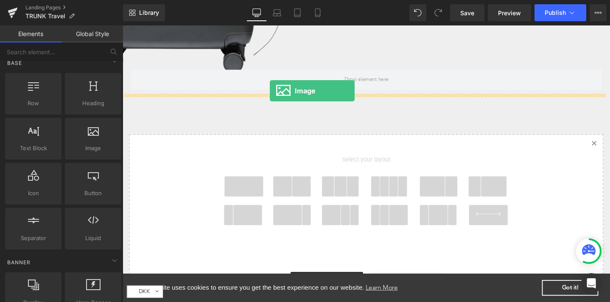
drag, startPoint x: 216, startPoint y: 164, endPoint x: 278, endPoint y: 95, distance: 93.2
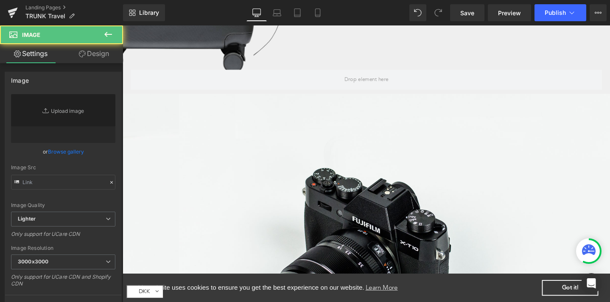
type input "//[DOMAIN_NAME][URL]"
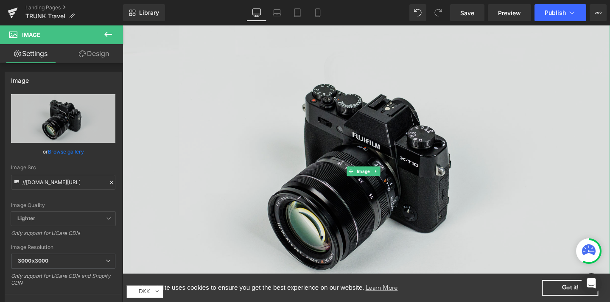
scroll to position [683, 0]
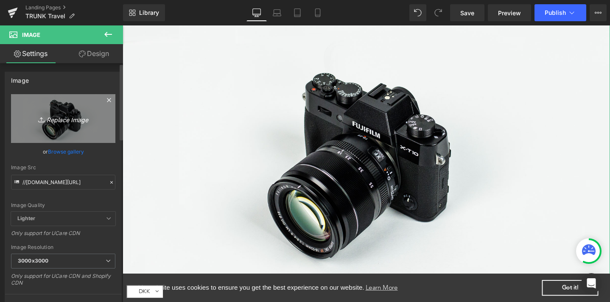
click at [71, 118] on icon "Replace Image" at bounding box center [63, 118] width 68 height 11
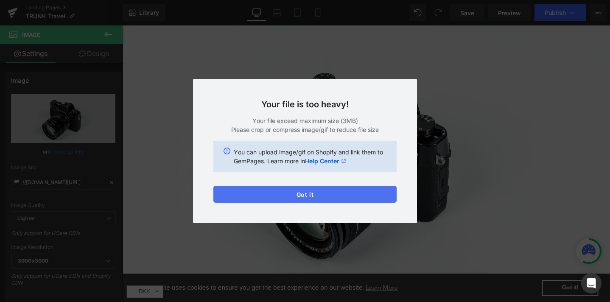
click at [312, 199] on button "Got it" at bounding box center [305, 194] width 183 height 17
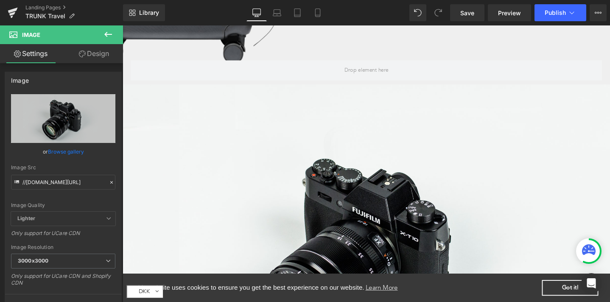
scroll to position [604, 0]
